Goal: Navigation & Orientation: Find specific page/section

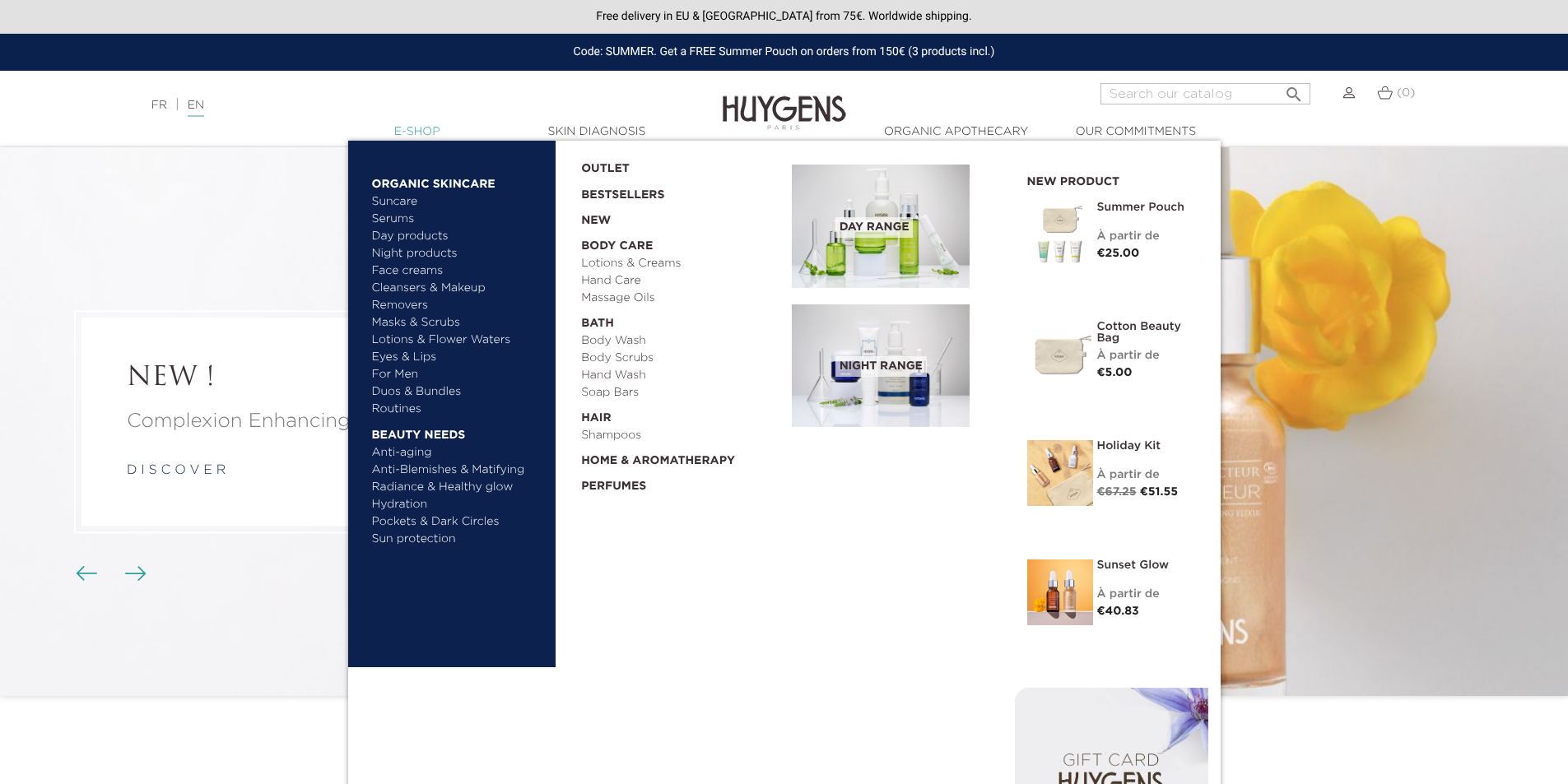
click at [409, 128] on link "  E-Shop" at bounding box center [417, 132] width 165 height 17
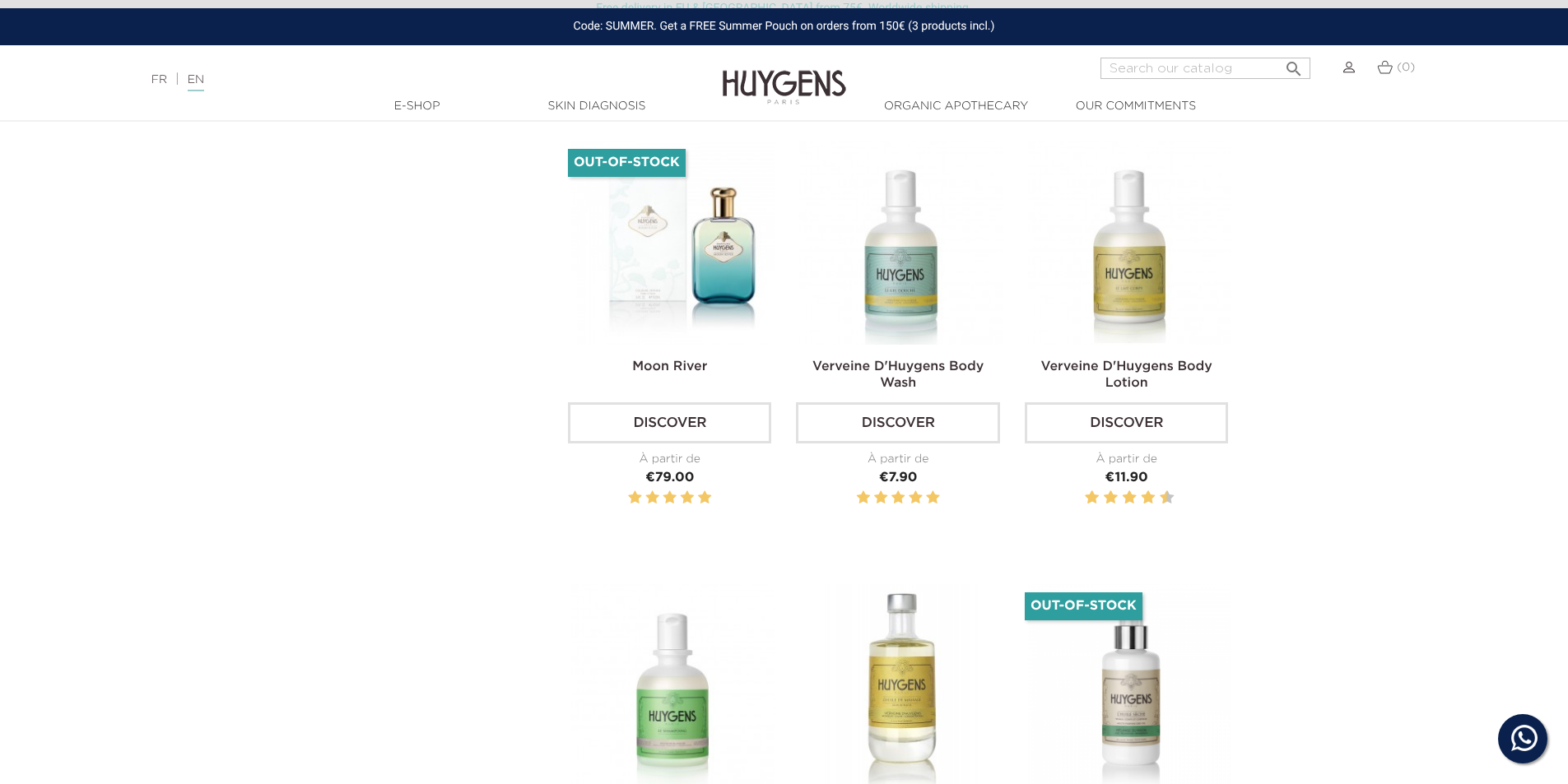
scroll to position [3539, 0]
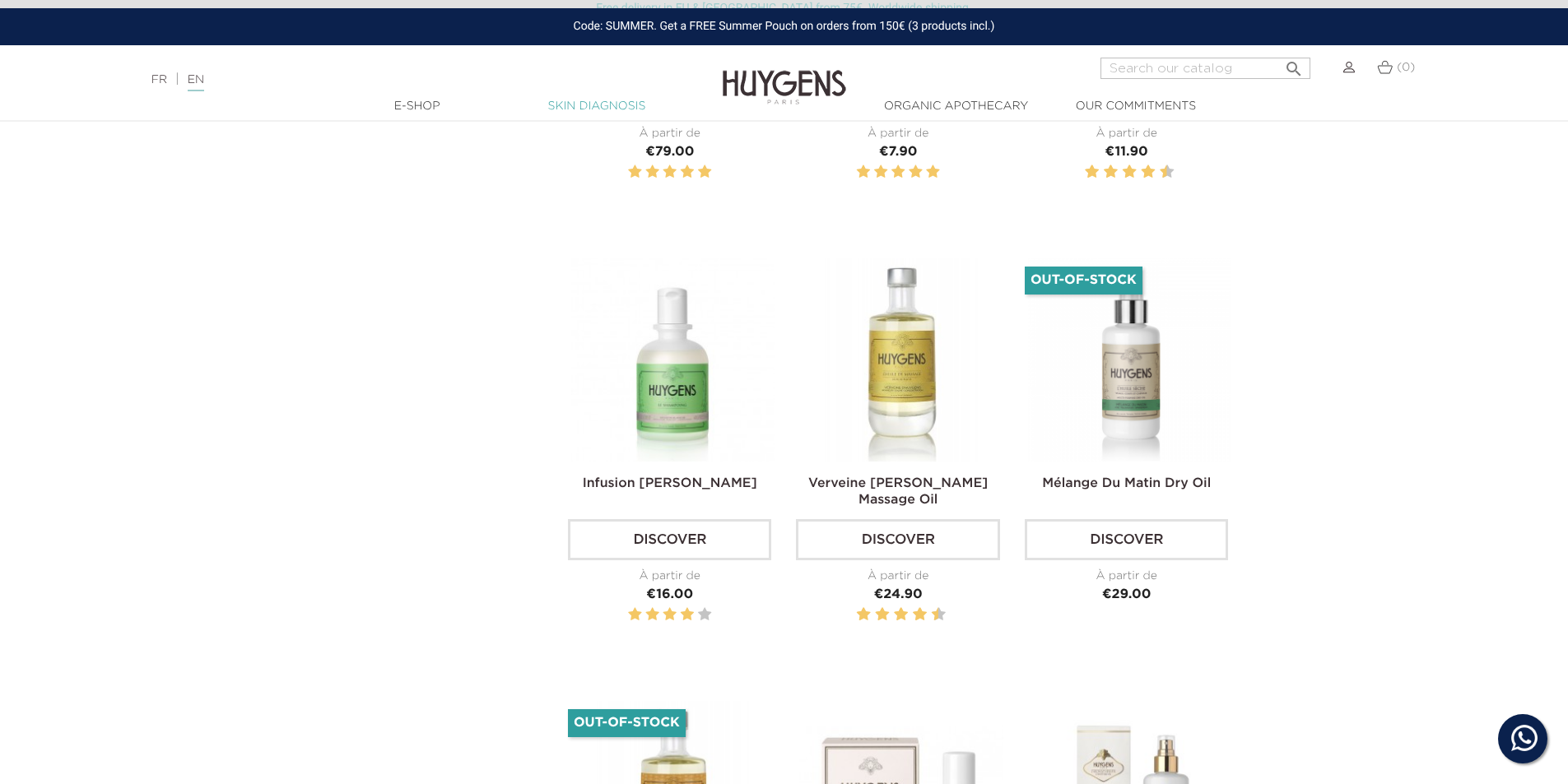
click at [578, 106] on link "Skin Diagnosis" at bounding box center [596, 106] width 165 height 17
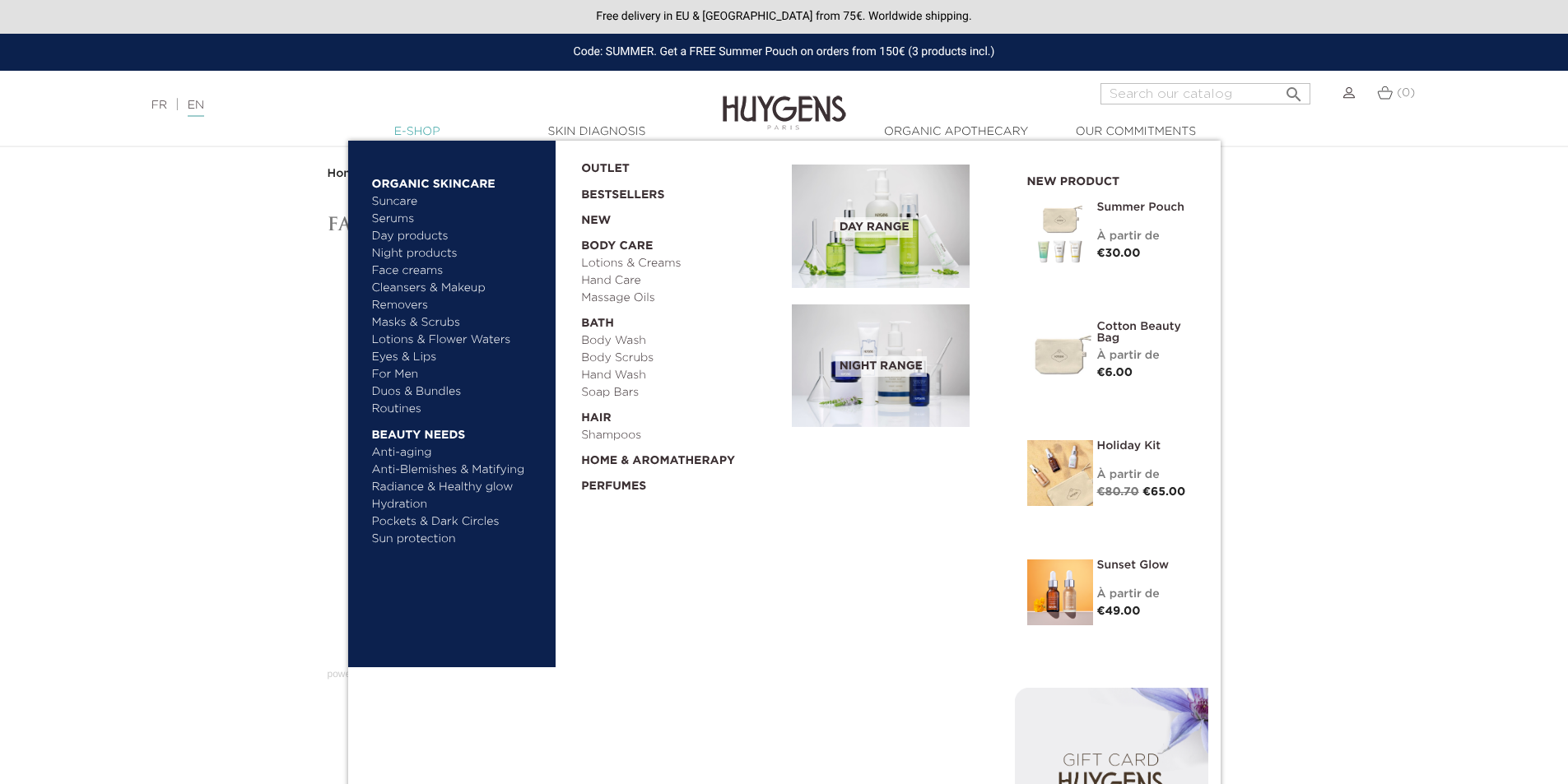
click at [404, 136] on link "  E-Shop" at bounding box center [417, 132] width 165 height 17
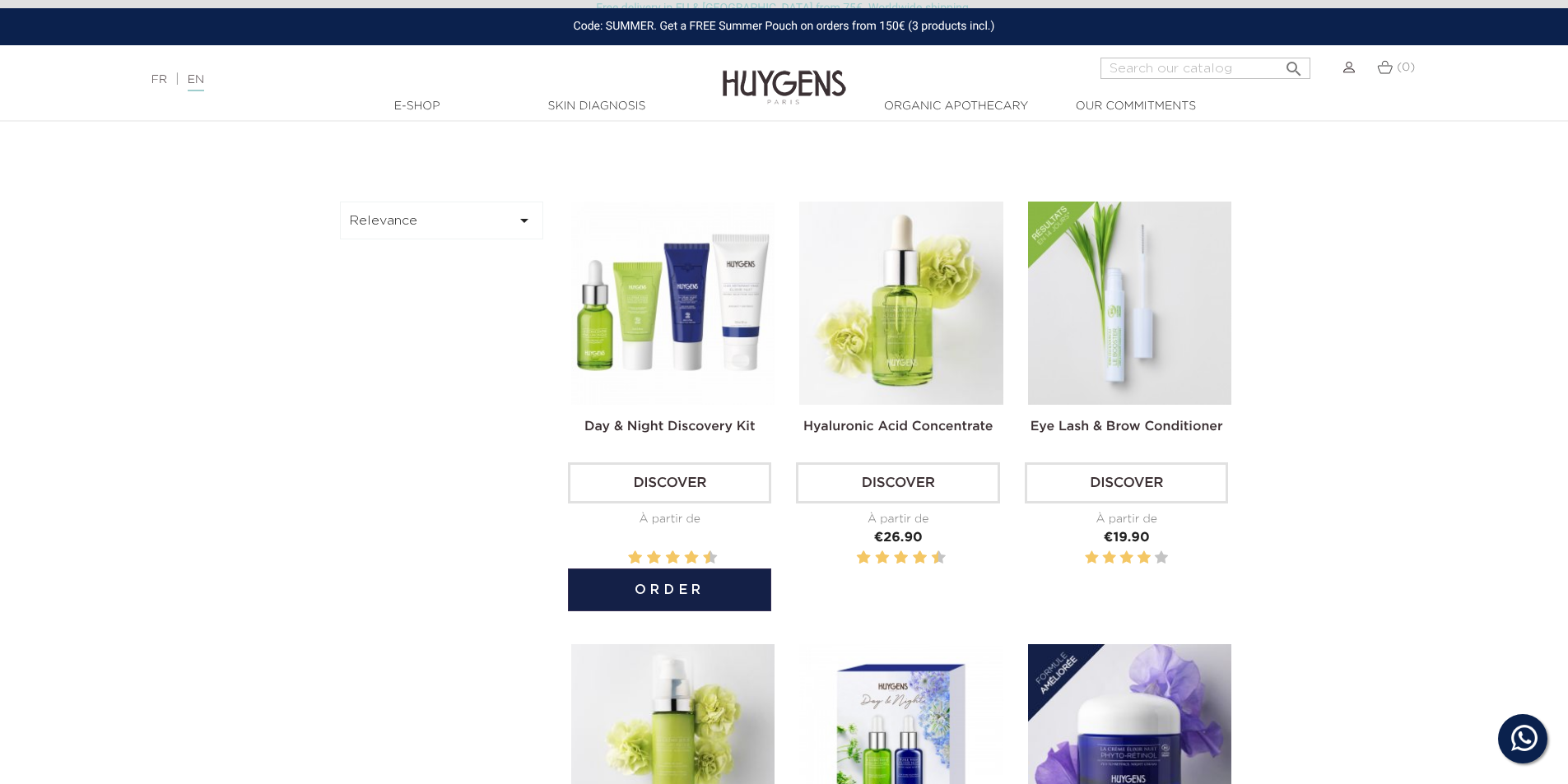
scroll to position [82, 0]
